Goal: Task Accomplishment & Management: Manage account settings

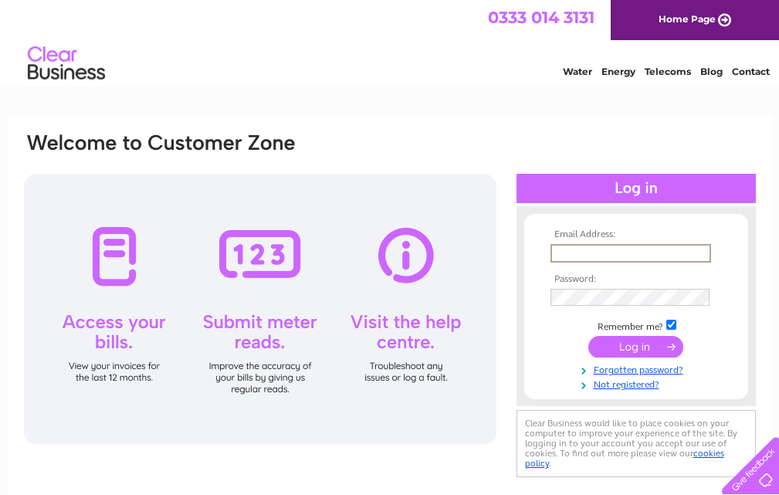
click at [620, 254] on input "text" at bounding box center [631, 253] width 161 height 19
type input "inverness@oilvinegar.co.uk"
click at [642, 348] on input "submit" at bounding box center [635, 347] width 95 height 22
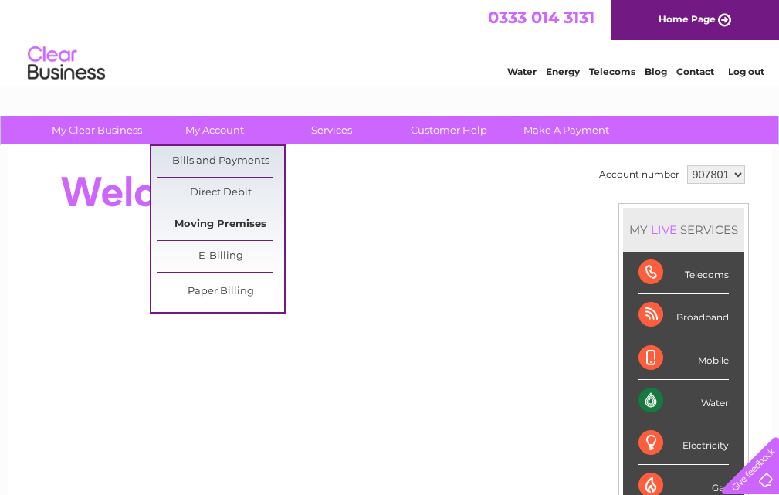
click at [226, 219] on link "Moving Premises" at bounding box center [220, 224] width 127 height 31
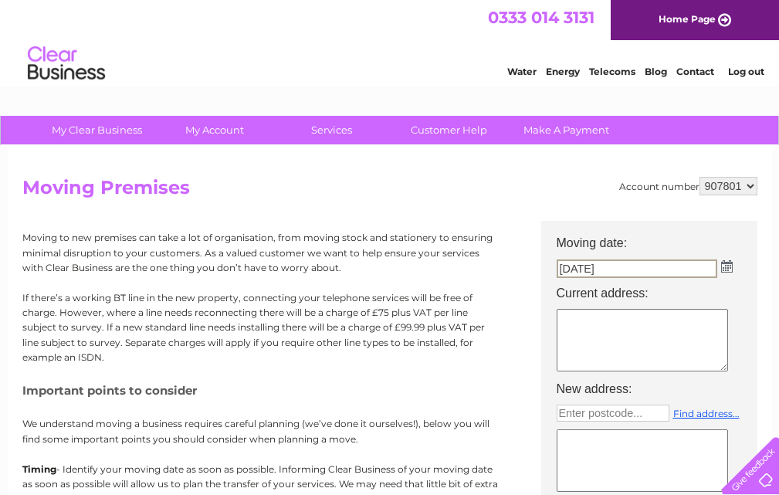
drag, startPoint x: 570, startPoint y: 266, endPoint x: 536, endPoint y: 266, distance: 34.0
click at [537, 266] on div "Account number 907801 Moving Premises Moving to new premises can take a lot of …" at bounding box center [389, 459] width 735 height 565
click at [437, 277] on div "Moving to new premises can take a lot of organisation, from moving stock and st…" at bounding box center [261, 475] width 479 height 509
click at [708, 188] on select "907801" at bounding box center [729, 186] width 58 height 19
click at [612, 331] on textarea at bounding box center [642, 340] width 171 height 63
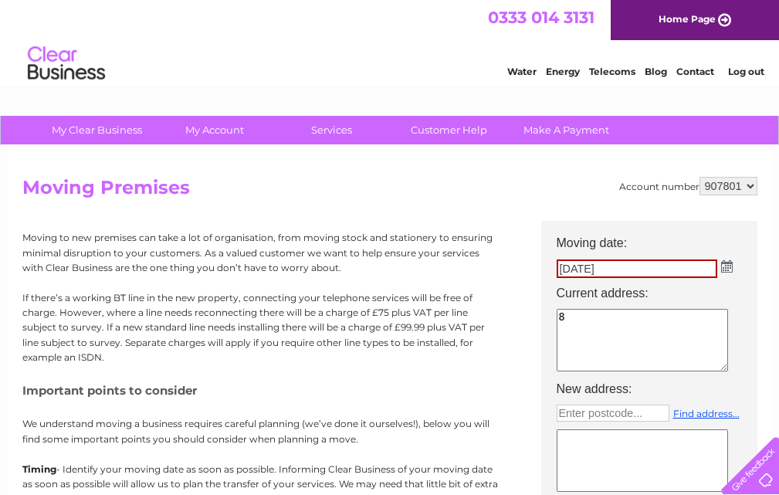
type textarea "8"
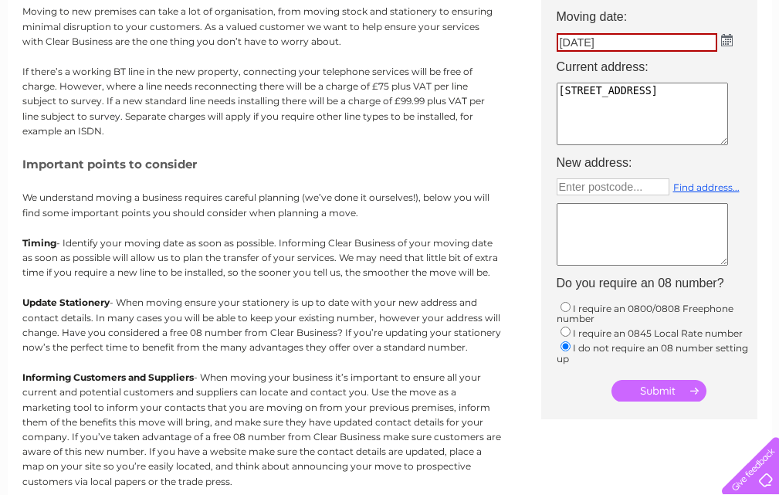
scroll to position [232, 0]
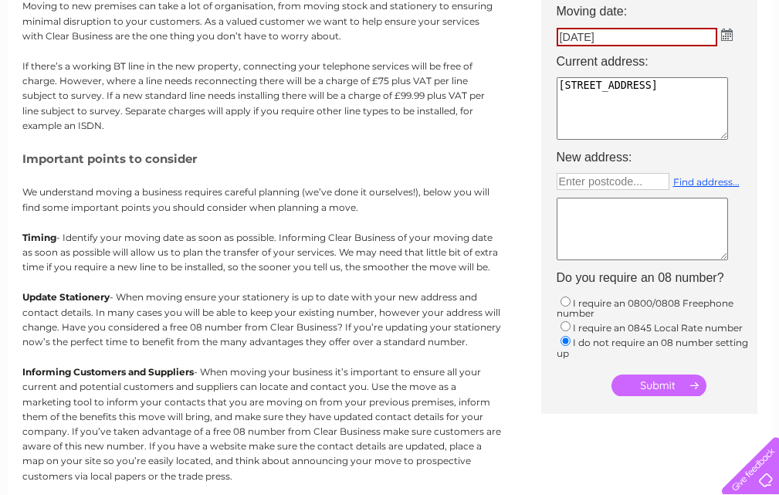
type textarea "8 Union Street Inverness IV1 1PL"
click at [594, 224] on textarea at bounding box center [642, 229] width 171 height 63
type textarea "N"
type textarea "Business Closure"
click at [652, 378] on input "submit" at bounding box center [659, 386] width 95 height 22
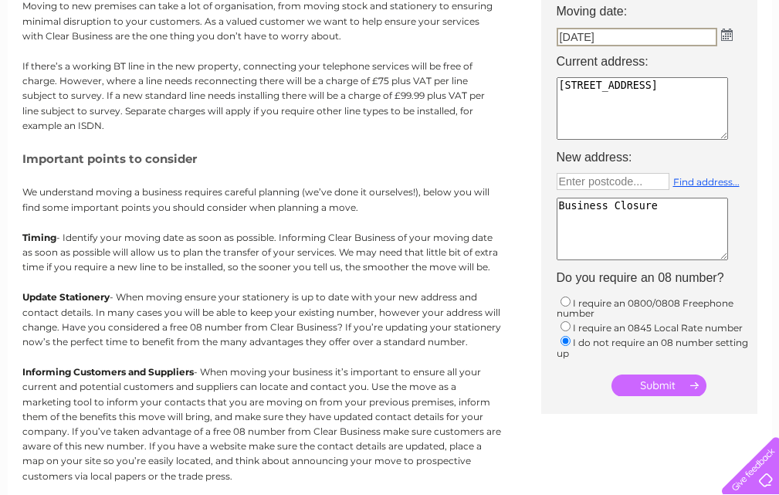
click at [651, 387] on input "submit" at bounding box center [659, 386] width 95 height 22
click at [608, 36] on input "29/09/2025" at bounding box center [637, 37] width 161 height 19
click at [567, 36] on input "29/09/2025" at bounding box center [637, 37] width 161 height 19
click at [651, 182] on input "text" at bounding box center [613, 181] width 113 height 17
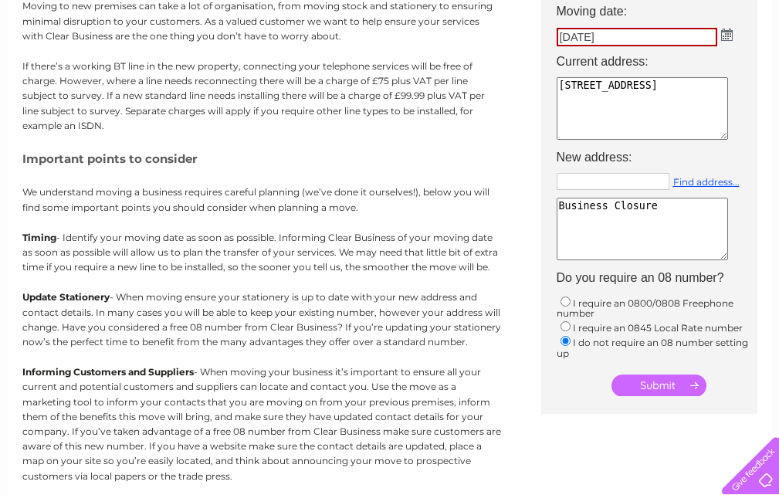
type input "Enter postcode..."
click at [735, 124] on td "8 Union Street Inverness IV1 1PL" at bounding box center [657, 109] width 216 height 73
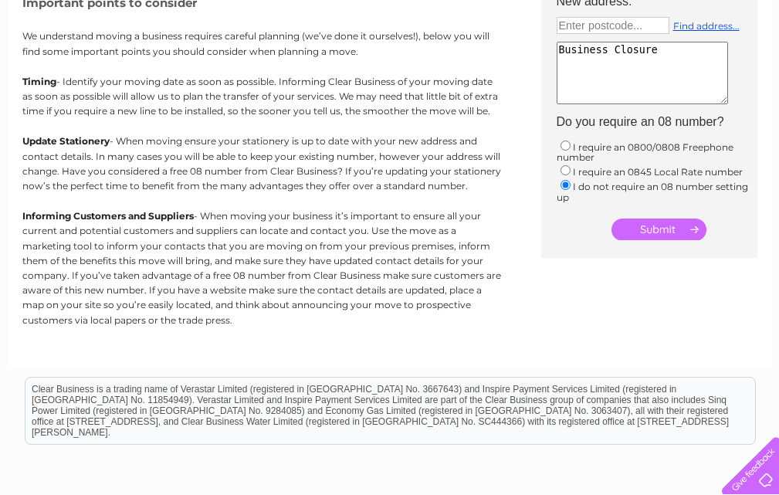
scroll to position [382, 0]
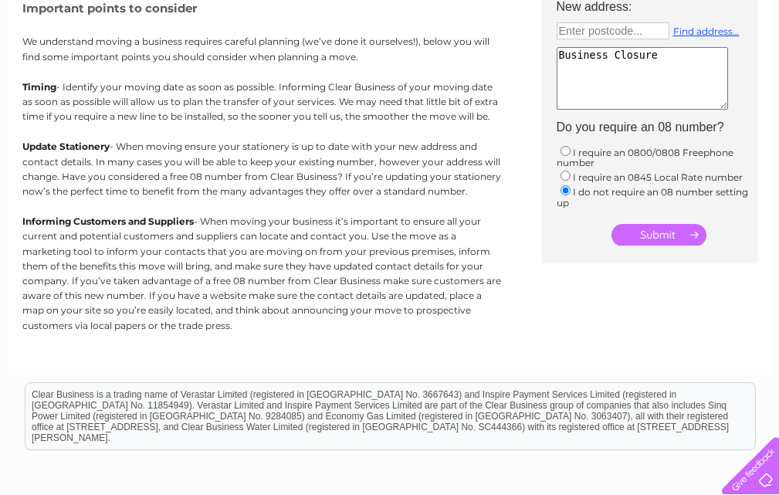
click at [659, 236] on input "submit" at bounding box center [659, 235] width 95 height 22
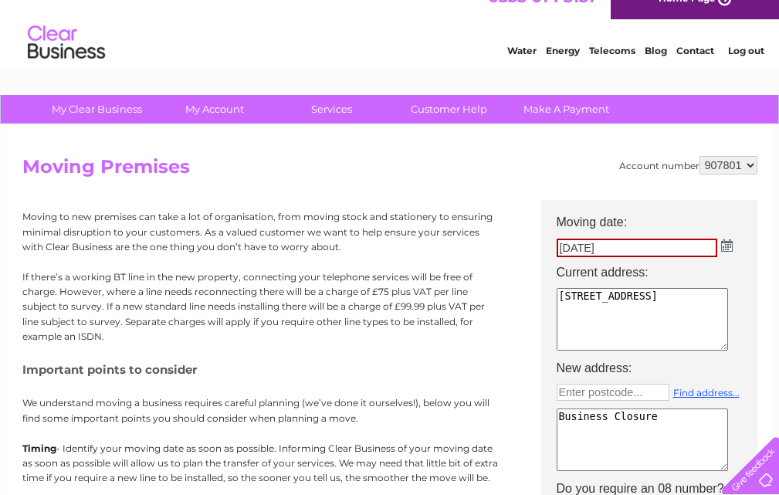
click at [726, 248] on img at bounding box center [727, 245] width 12 height 12
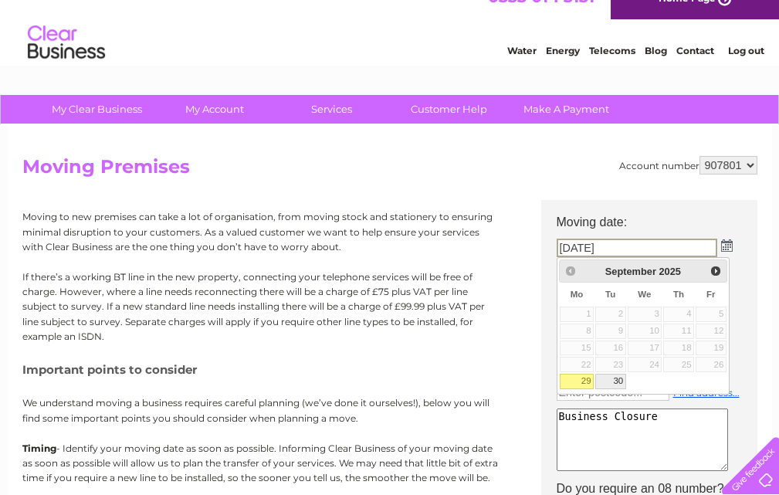
click at [619, 382] on link "30" at bounding box center [610, 381] width 31 height 15
type input "30/09/2025"
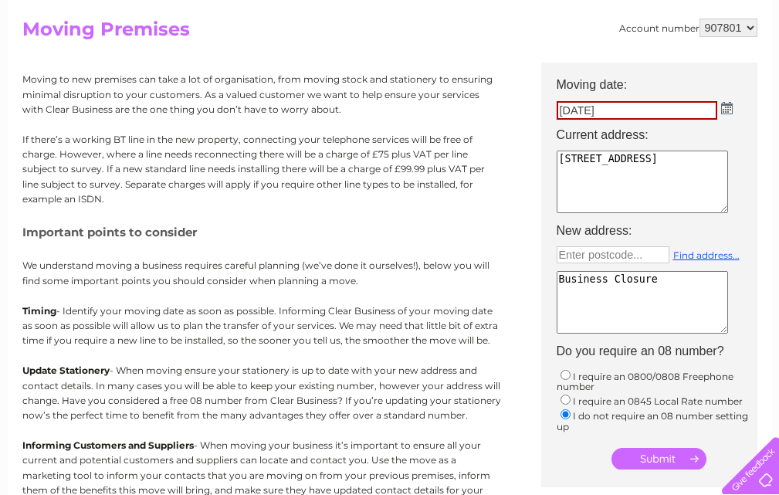
scroll to position [175, 0]
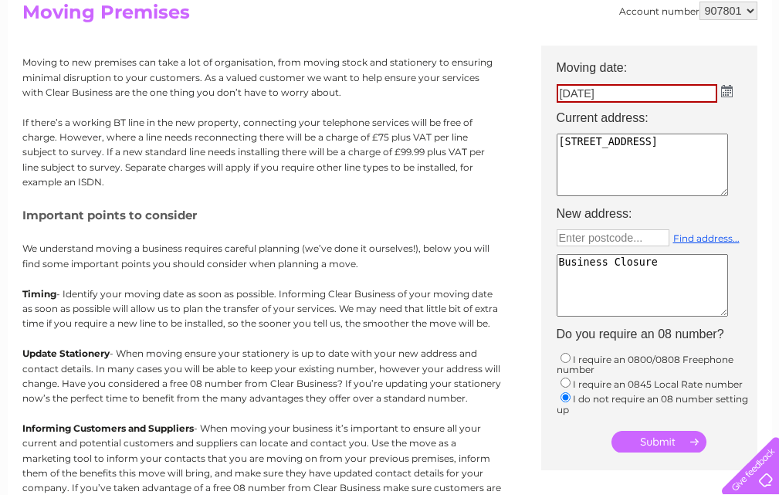
click at [632, 444] on input "submit" at bounding box center [659, 442] width 95 height 22
click at [637, 439] on input "submit" at bounding box center [659, 442] width 95 height 22
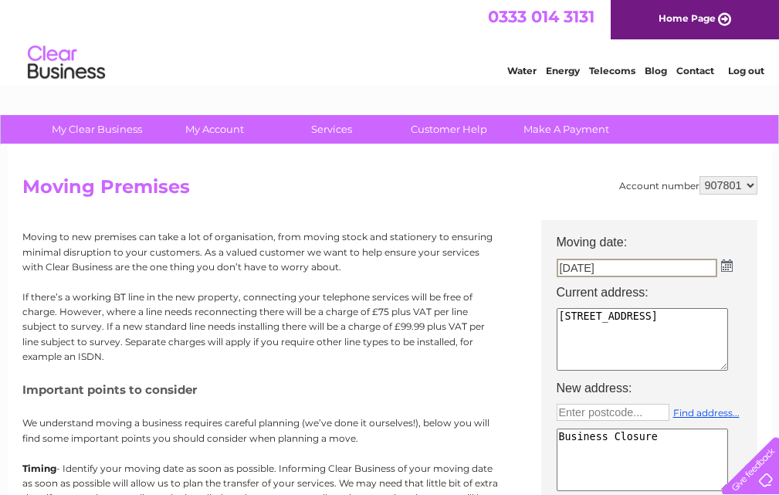
scroll to position [0, 0]
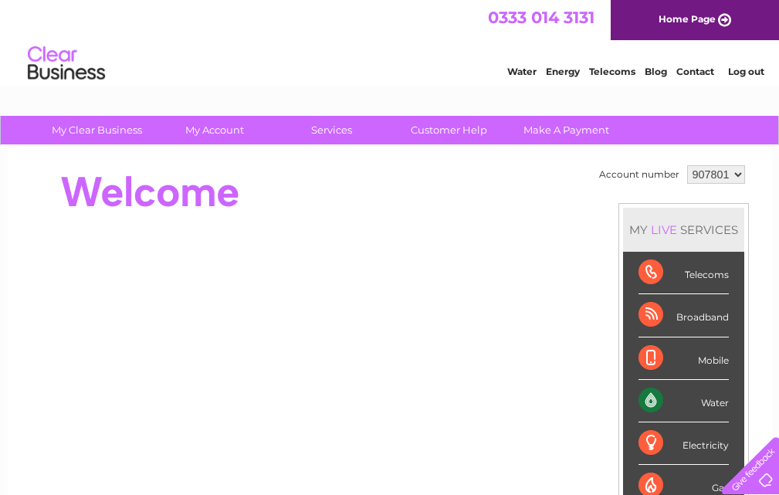
click at [709, 400] on div "Water" at bounding box center [684, 401] width 90 height 42
click at [653, 402] on div "Water" at bounding box center [684, 401] width 90 height 42
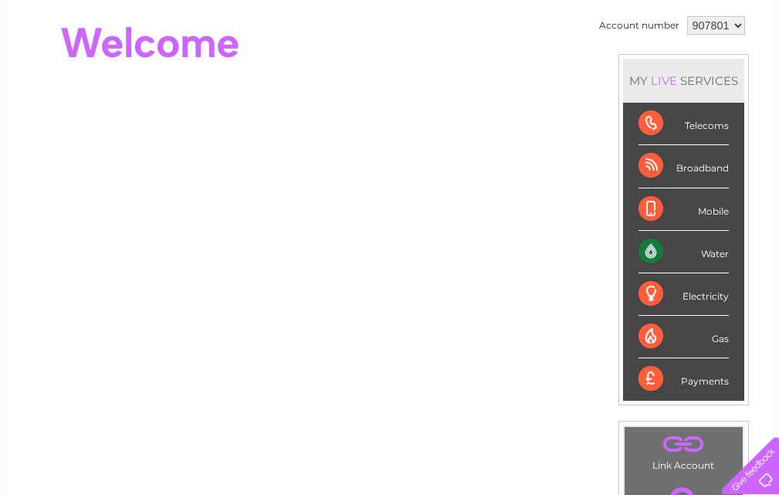
scroll to position [232, 0]
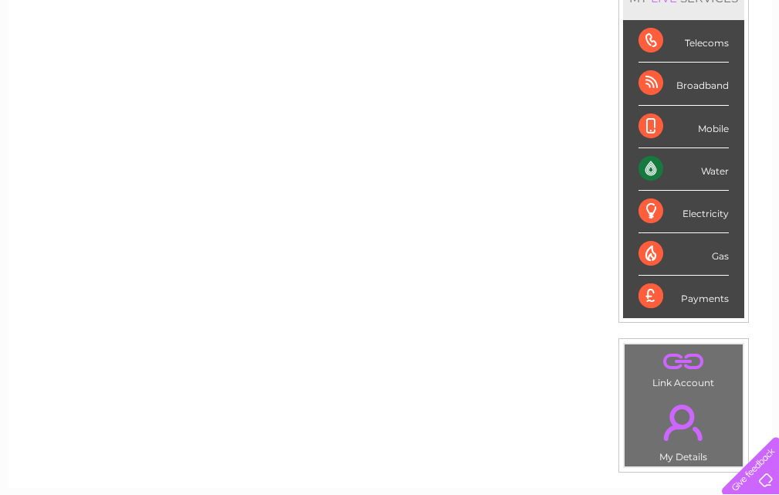
click at [707, 172] on div "Water" at bounding box center [684, 169] width 90 height 42
click at [708, 171] on div "Water" at bounding box center [684, 169] width 90 height 42
click at [649, 170] on div "Water" at bounding box center [684, 169] width 90 height 42
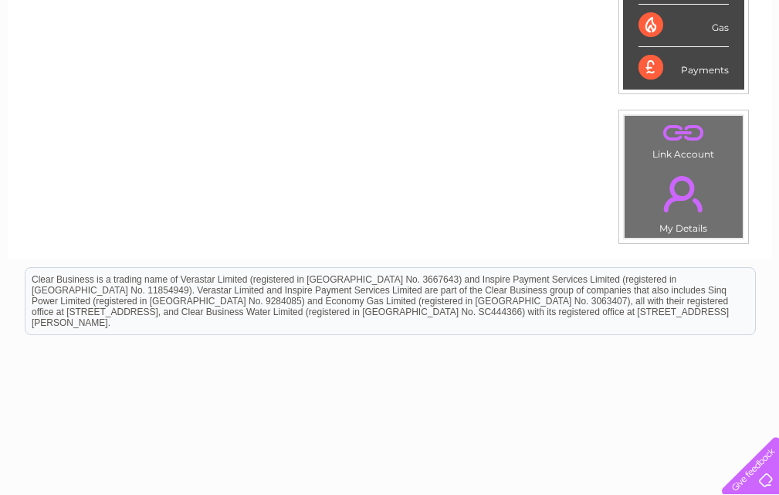
scroll to position [500, 0]
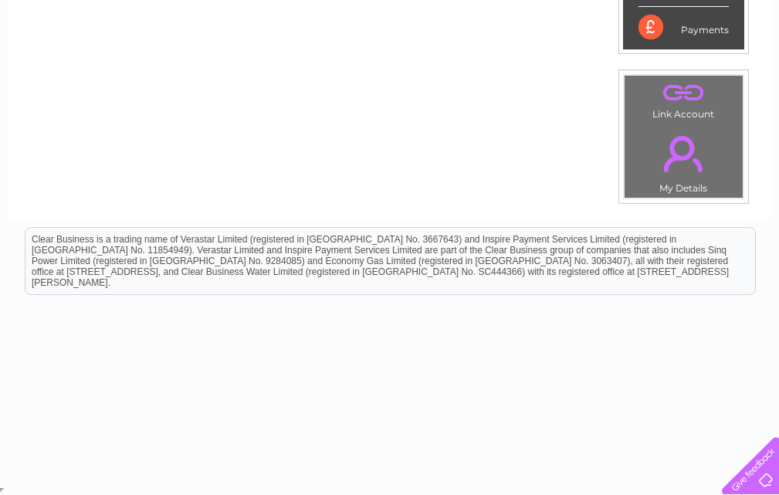
click at [677, 144] on link "." at bounding box center [684, 154] width 110 height 54
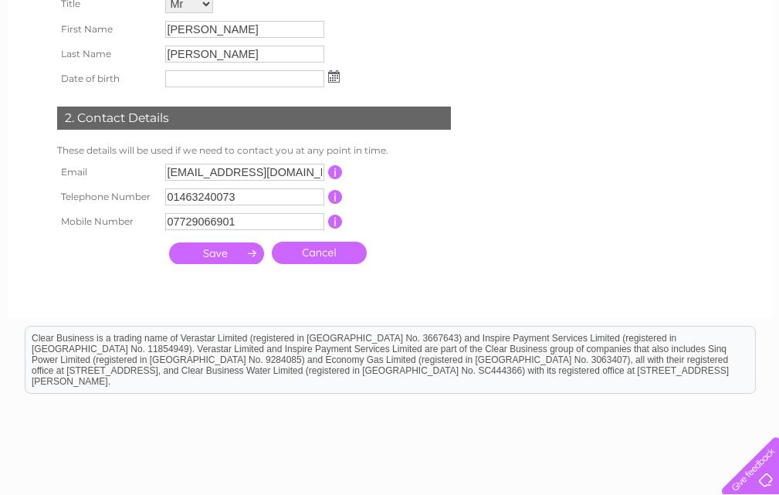
scroll to position [309, 0]
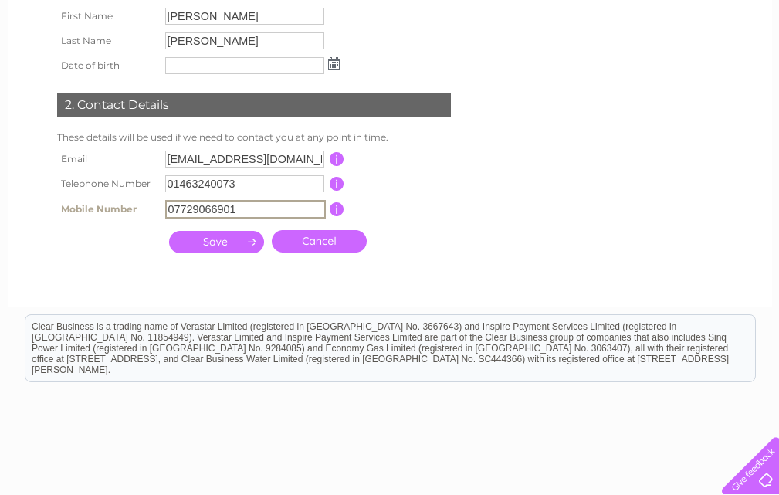
drag, startPoint x: 251, startPoint y: 210, endPoint x: 108, endPoint y: 215, distance: 142.9
click at [108, 215] on tr "Mobile Number 07729066901 This should be a valid mobile number starting with 07…" at bounding box center [260, 209] width 415 height 26
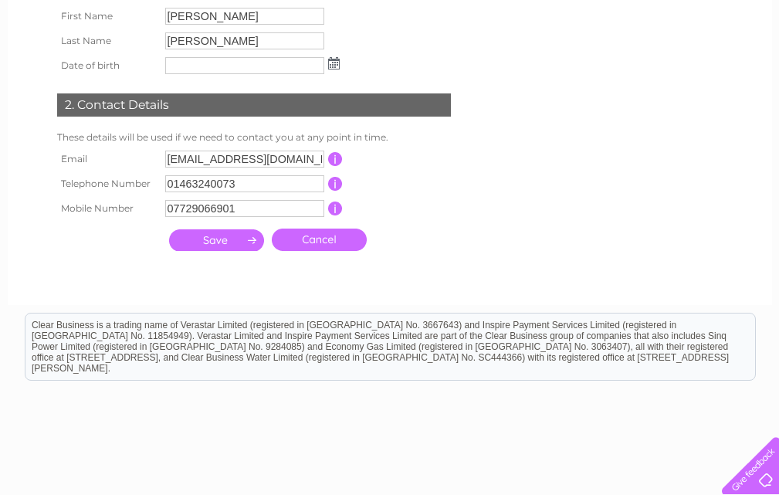
click at [312, 273] on div at bounding box center [257, 274] width 470 height 31
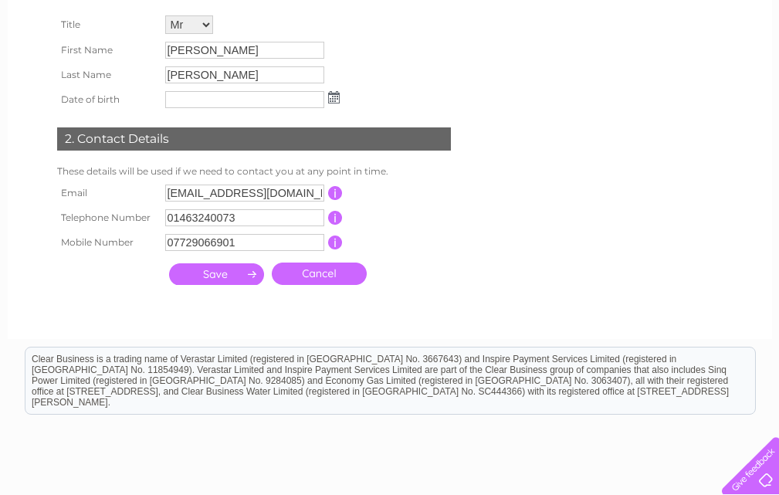
scroll to position [232, 0]
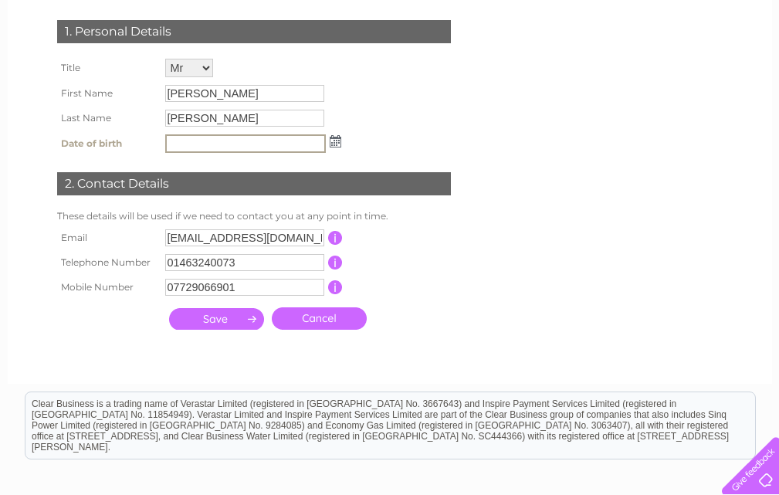
click at [231, 137] on input "text" at bounding box center [245, 143] width 161 height 19
type input "9"
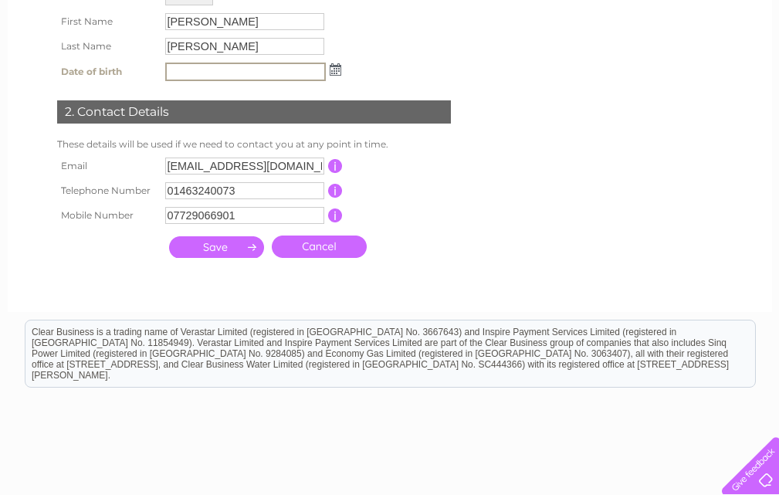
scroll to position [309, 0]
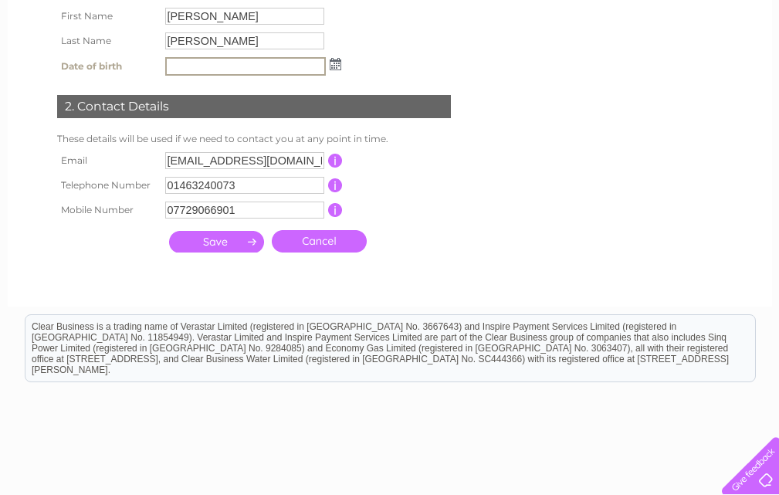
click at [208, 247] on input "submit" at bounding box center [216, 242] width 95 height 22
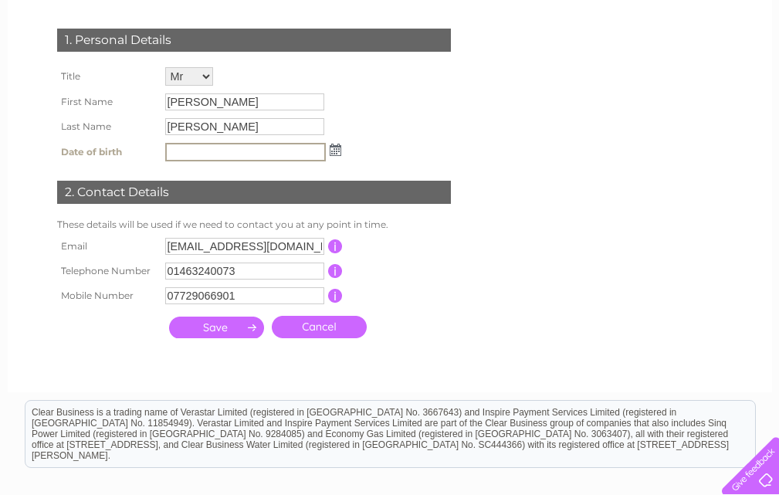
scroll to position [242, 0]
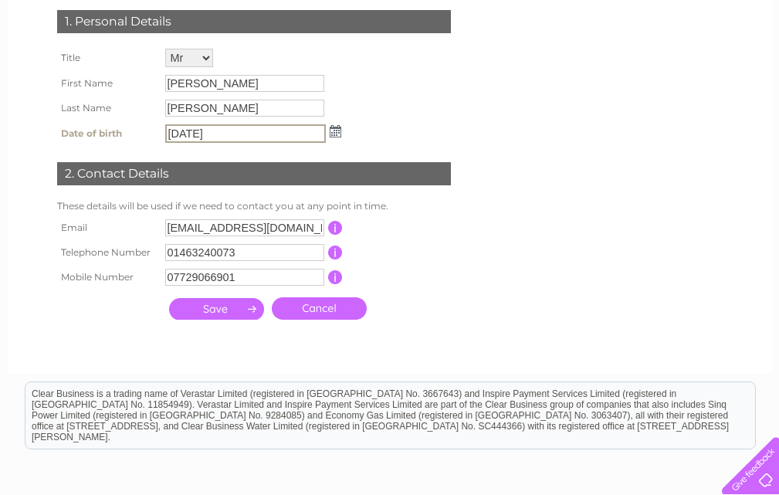
type input "09/07/1960"
click at [453, 305] on div "1. Personal Details Title Mr Mrs Ms Miss Dr Rev Prof Other First Name Colin Las…" at bounding box center [257, 161] width 470 height 333
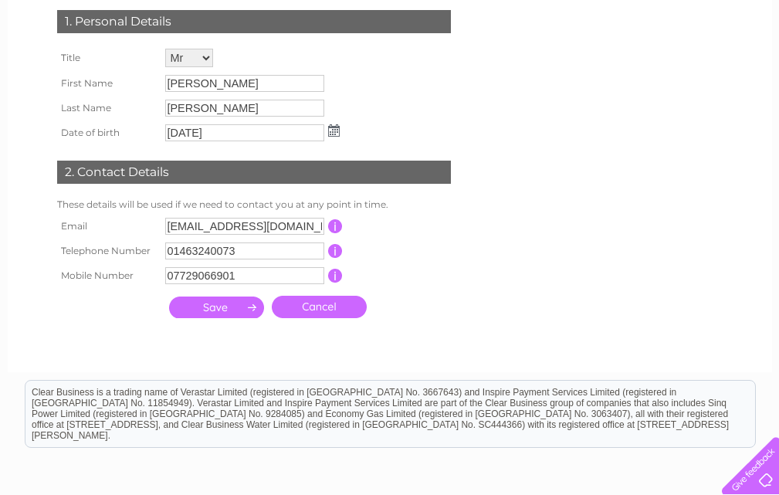
click at [212, 303] on input "submit" at bounding box center [216, 308] width 95 height 22
click at [212, 305] on input "submit" at bounding box center [216, 308] width 95 height 22
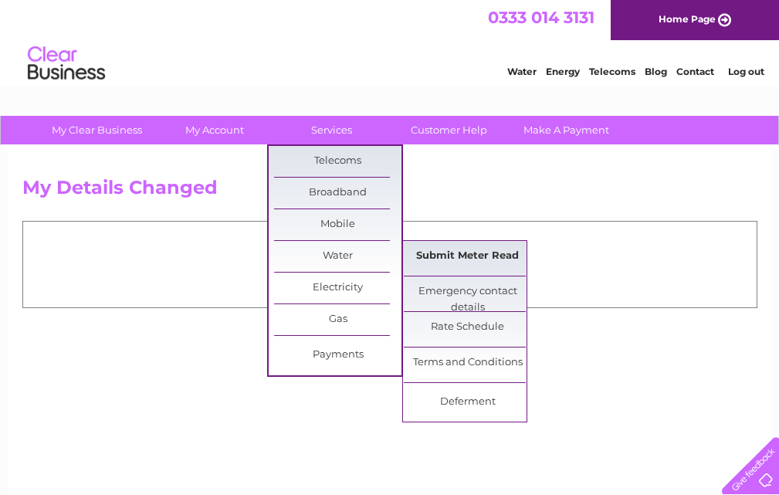
click at [419, 258] on link "Submit Meter Read" at bounding box center [467, 256] width 127 height 31
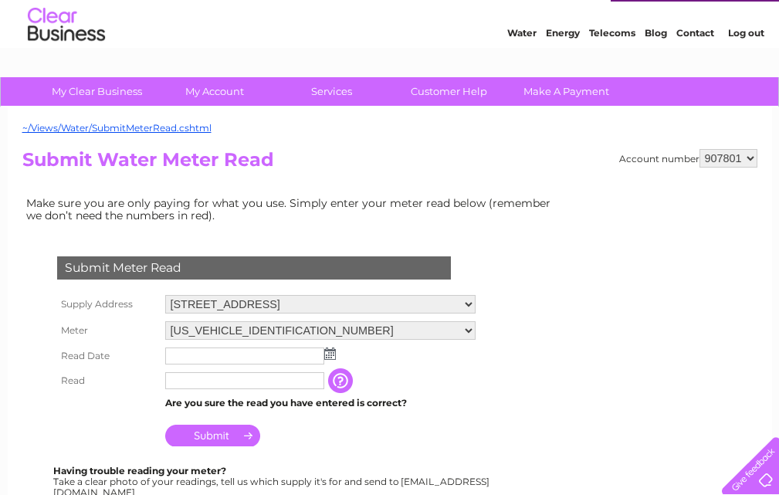
scroll to position [232, 0]
